Goal: Task Accomplishment & Management: Use online tool/utility

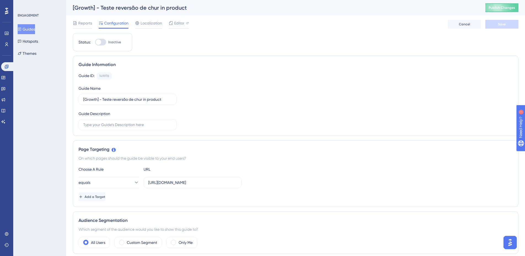
click at [35, 27] on button "Guides" at bounding box center [26, 29] width 17 height 10
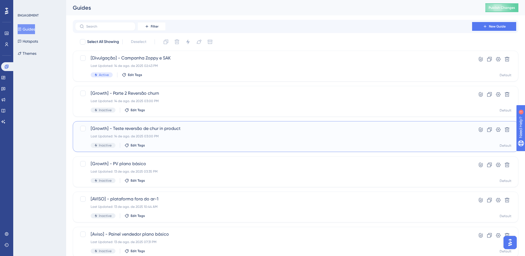
click at [191, 125] on span "[Growth] - Teste reversão de chur in product" at bounding box center [274, 128] width 366 height 7
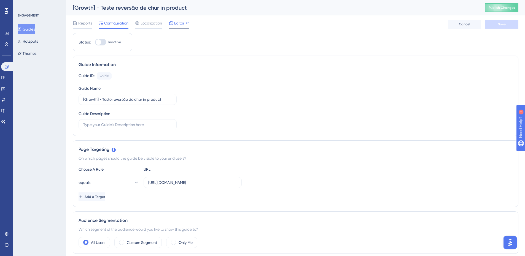
click at [185, 21] on div "Editor" at bounding box center [179, 23] width 20 height 7
click at [181, 186] on label "https://app.zoppy.com.br/login" at bounding box center [193, 182] width 98 height 11
click at [181, 186] on input "https://app.zoppy.com.br/login" at bounding box center [192, 183] width 89 height 6
paste input "dashboard/configurations/signature"
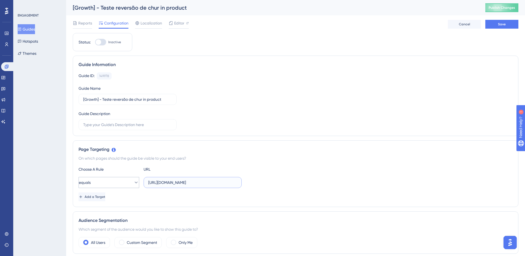
type input "https://app.zoppy.com.br/dashboard/configurations/signature"
click at [117, 182] on button "equals" at bounding box center [109, 182] width 61 height 11
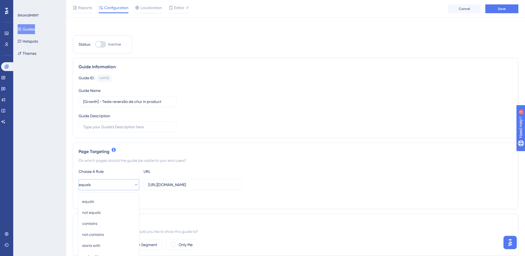
scroll to position [107, 0]
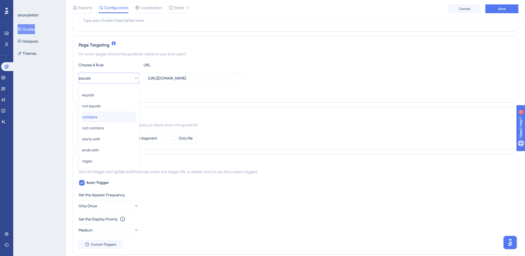
click at [105, 117] on div "contains contains" at bounding box center [108, 117] width 53 height 11
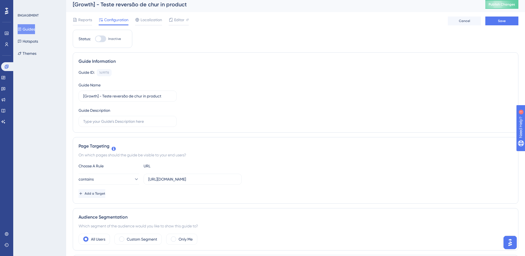
scroll to position [0, 0]
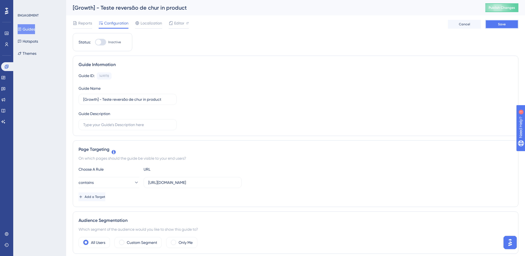
click at [495, 21] on button "Save" at bounding box center [501, 24] width 33 height 9
click at [504, 6] on span "Publish Changes" at bounding box center [502, 8] width 26 height 4
click at [181, 23] on span "Editor" at bounding box center [179, 23] width 10 height 7
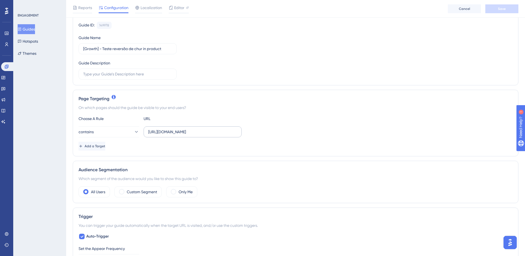
scroll to position [55, 0]
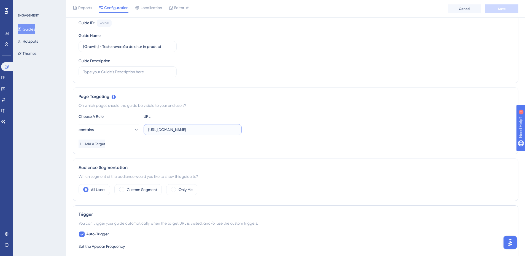
click at [225, 132] on input "https://app.zoppy.com.br/dashboard/configurations/signature" at bounding box center [192, 130] width 89 height 6
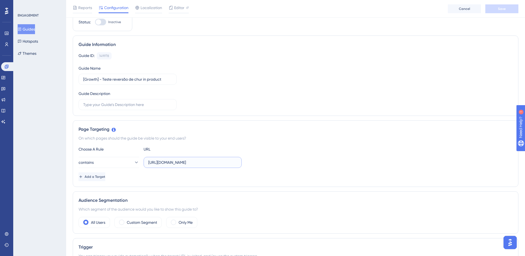
scroll to position [0, 0]
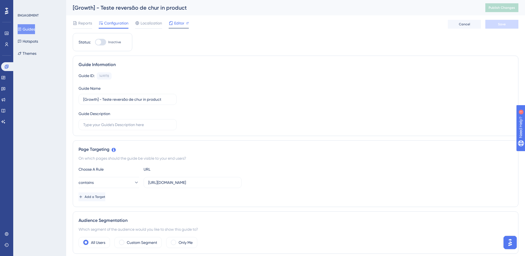
click at [174, 23] on span "Editor" at bounding box center [179, 23] width 10 height 7
click at [167, 22] on div "Reports Configuration Localization Editor" at bounding box center [131, 24] width 116 height 9
click at [171, 24] on icon at bounding box center [171, 23] width 4 height 4
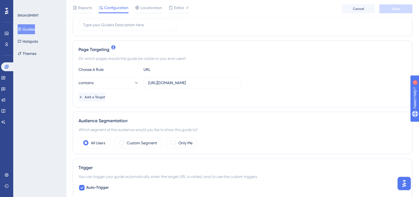
scroll to position [103, 0]
click at [234, 83] on input "https://app.zoppy.com.br/dashboard/configurations/signature" at bounding box center [192, 82] width 89 height 6
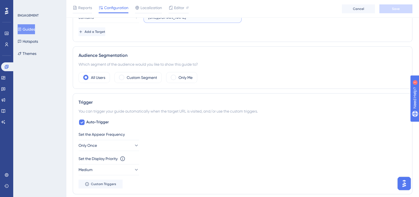
scroll to position [138, 0]
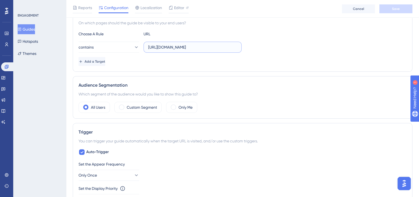
click at [210, 49] on input "https://app.zoppy.com.br/dashboard/configurations/signature" at bounding box center [192, 47] width 89 height 6
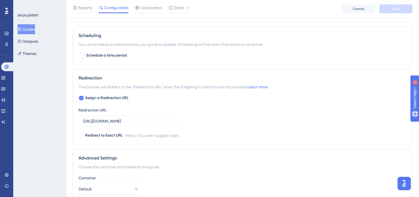
scroll to position [365, 2]
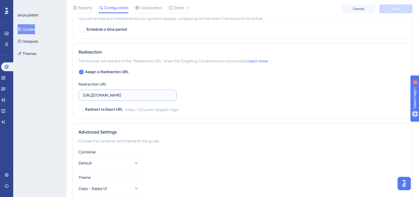
click at [152, 93] on input "https://app.zoppy.com.br/login" at bounding box center [127, 95] width 89 height 6
paste input "dashboard/configurations/signature"
type input "https://app.zoppy.com.br/dashboard/configurations/signature"
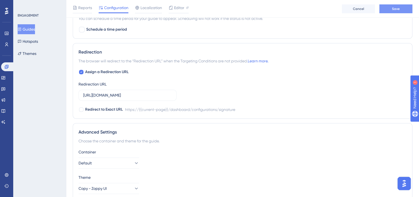
click at [397, 9] on span "Save" at bounding box center [396, 9] width 8 height 4
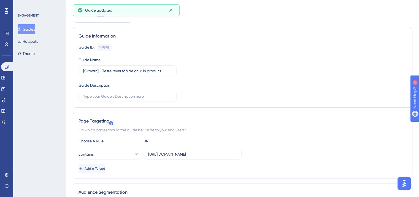
scroll to position [0, 2]
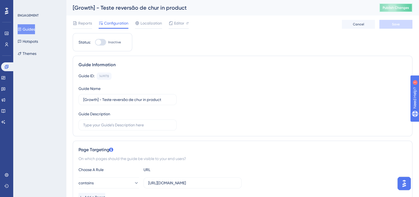
click at [392, 9] on span "Publish Changes" at bounding box center [396, 8] width 26 height 4
click at [186, 21] on div at bounding box center [187, 23] width 3 height 7
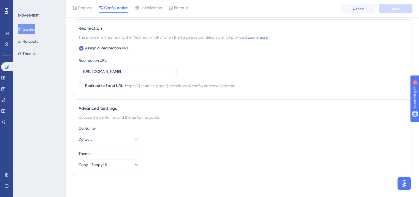
scroll to position [380, 2]
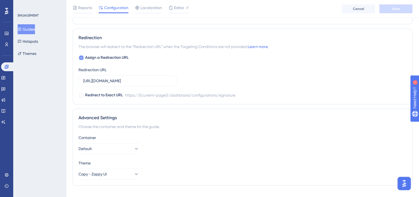
click at [80, 56] on icon at bounding box center [81, 57] width 2 height 4
checkbox input "false"
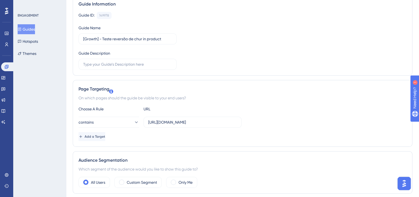
scroll to position [0, 2]
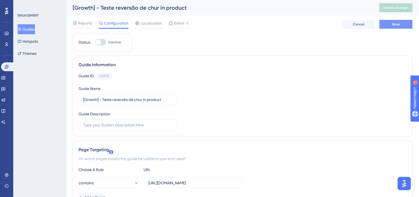
click at [400, 22] on button "Save" at bounding box center [395, 24] width 33 height 9
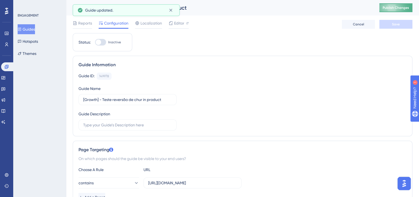
click at [400, 8] on span "Publish Changes" at bounding box center [396, 8] width 26 height 4
click at [171, 21] on div "Editor" at bounding box center [179, 23] width 20 height 7
